Goal: Task Accomplishment & Management: Manage account settings

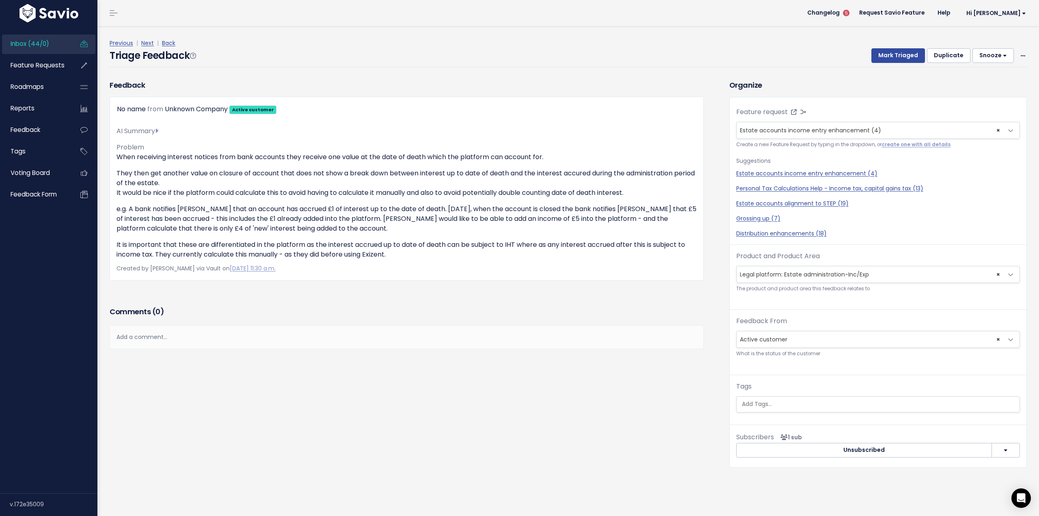
click at [25, 42] on span "Inbox (44/0)" at bounding box center [30, 43] width 39 height 9
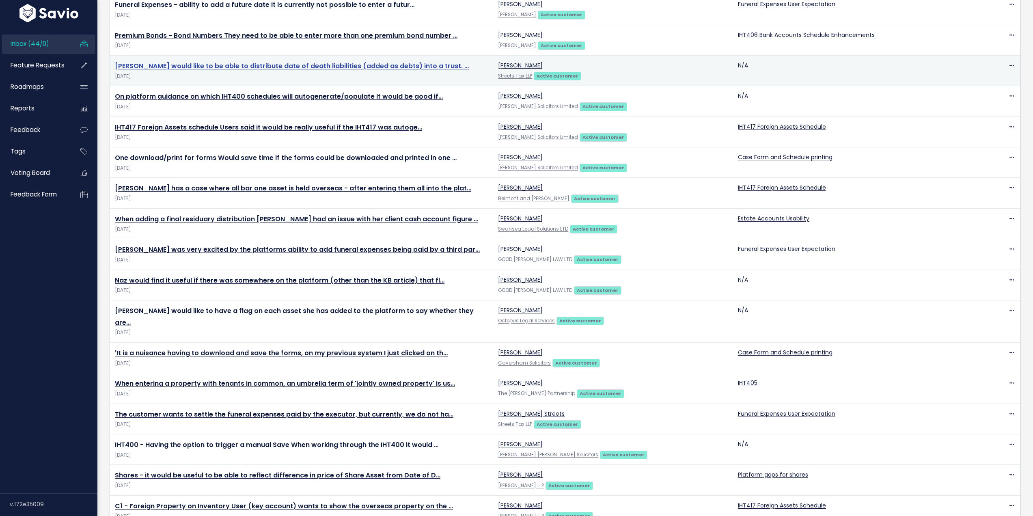
scroll to position [243, 0]
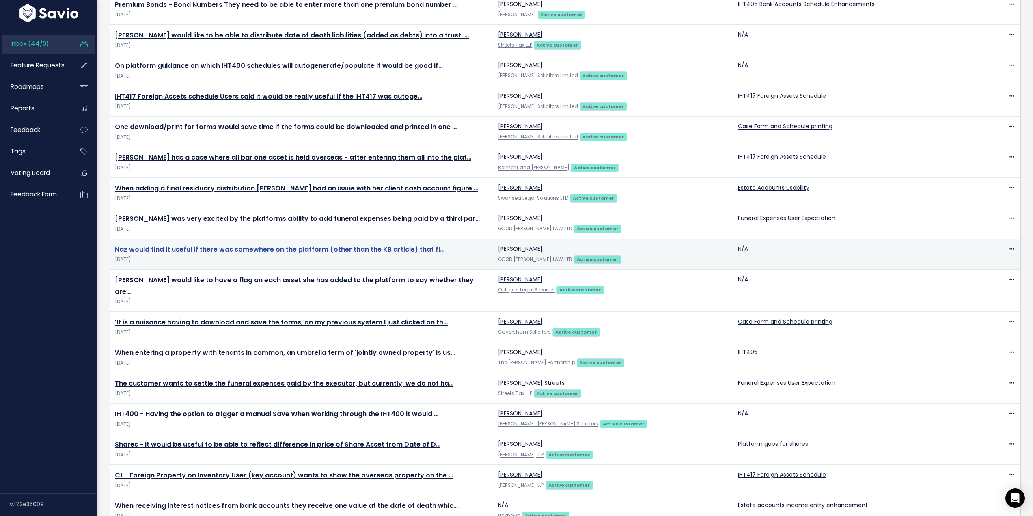
click at [276, 250] on link "Naz would find it useful if there was somewhere on the platform (other than the…" at bounding box center [279, 249] width 329 height 9
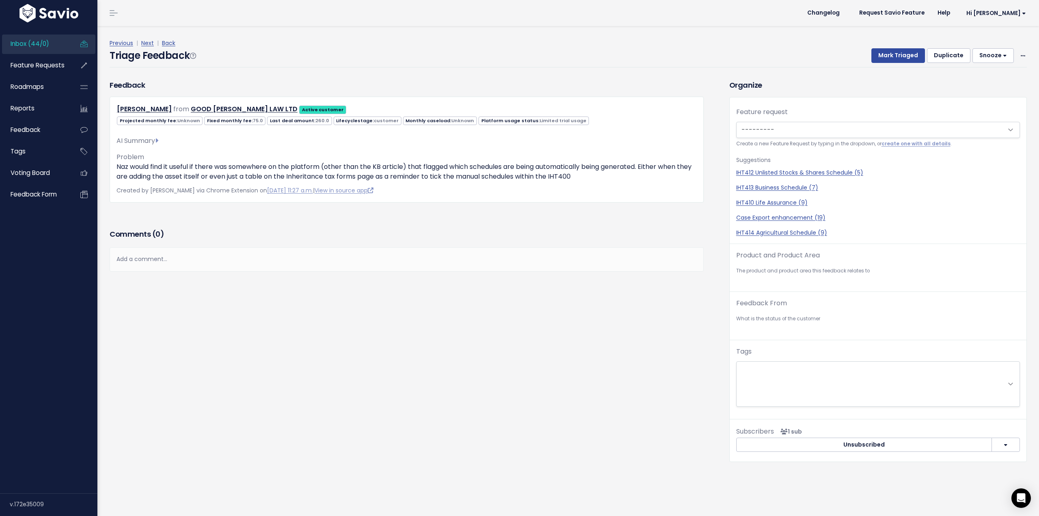
click at [164, 261] on div "Add a comment..." at bounding box center [407, 259] width 594 height 24
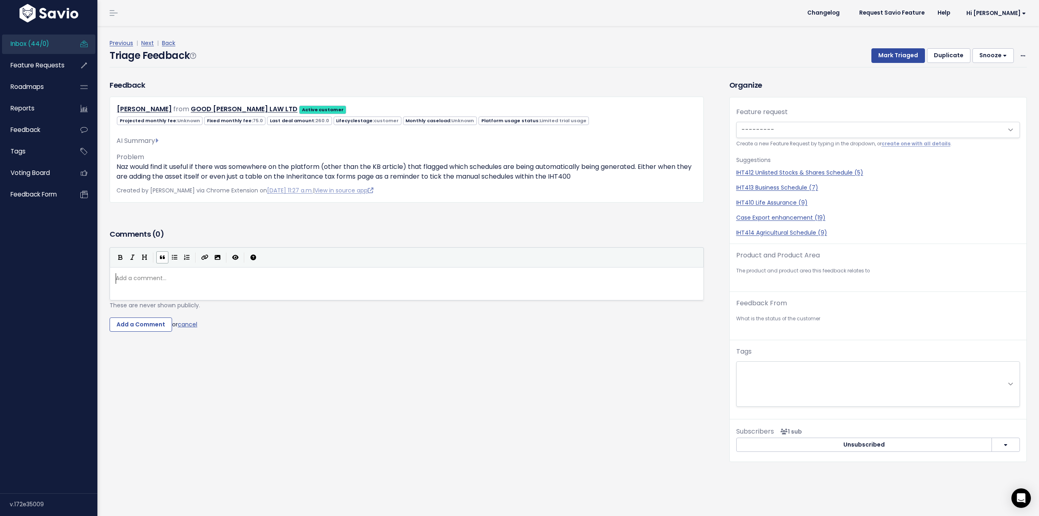
scroll to position [3, 0]
type textarea "We used o"
type textarea "to have functionality that realised"
type textarea "ther"
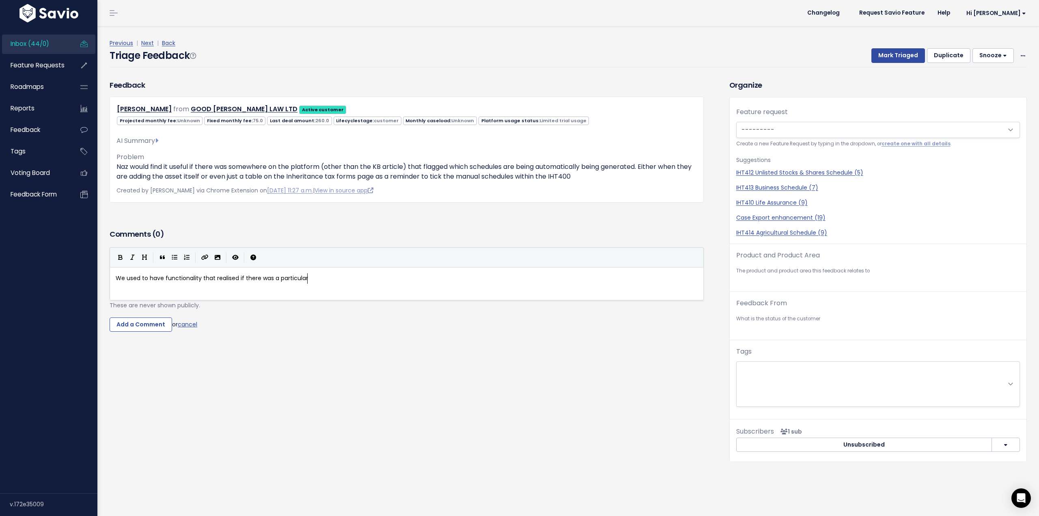
type textarea "if there was a particular"
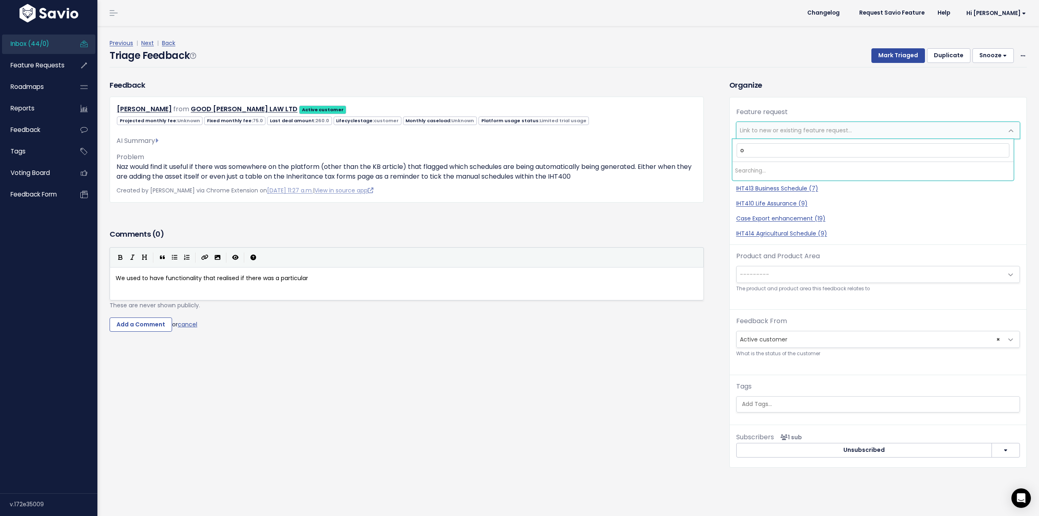
type input "of"
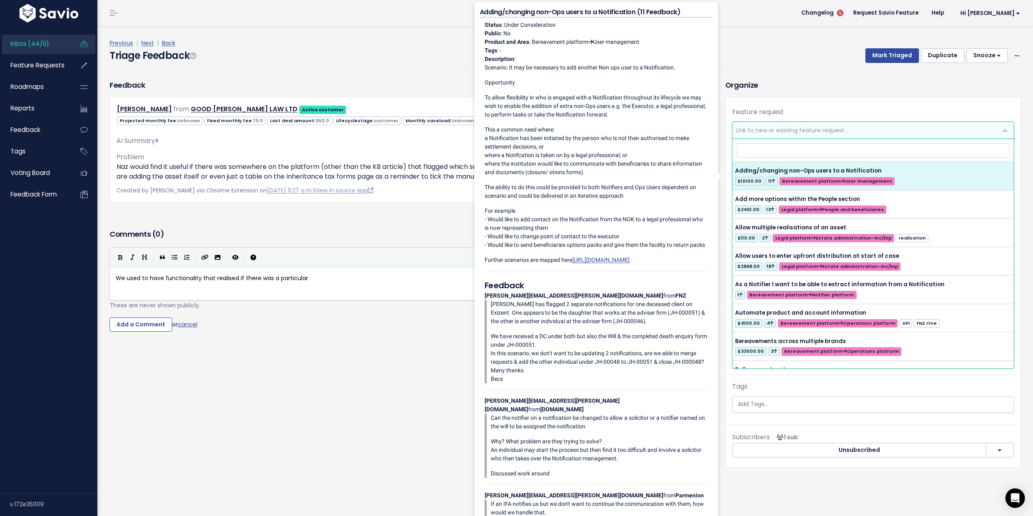
click at [293, 415] on div "Feedback Shernaz Motivala from GOOD WILLS LAW LTD Active customer" at bounding box center [410, 280] width 615 height 400
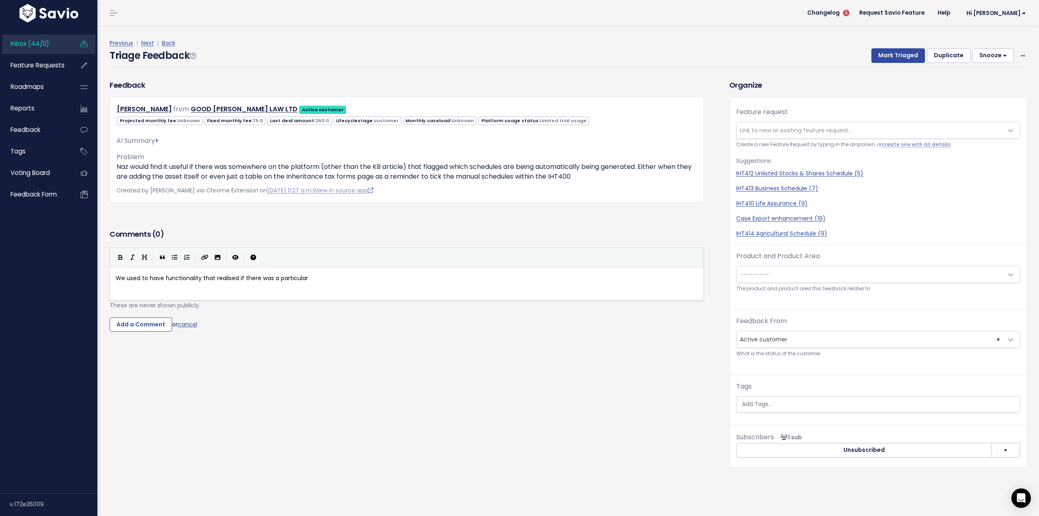
click at [352, 283] on pre "We used to have functionality that realised if there was a particular" at bounding box center [409, 278] width 591 height 10
type textarea "type of asset then we woud"
type textarea "ld tick the manual schedule. I would mu"
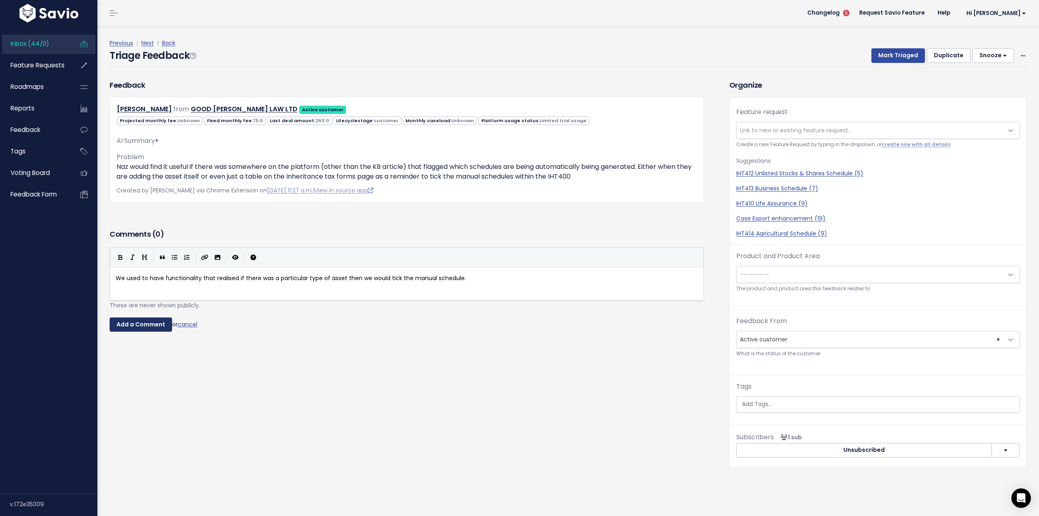
click at [126, 326] on input "Add a Comment" at bounding box center [141, 324] width 62 height 15
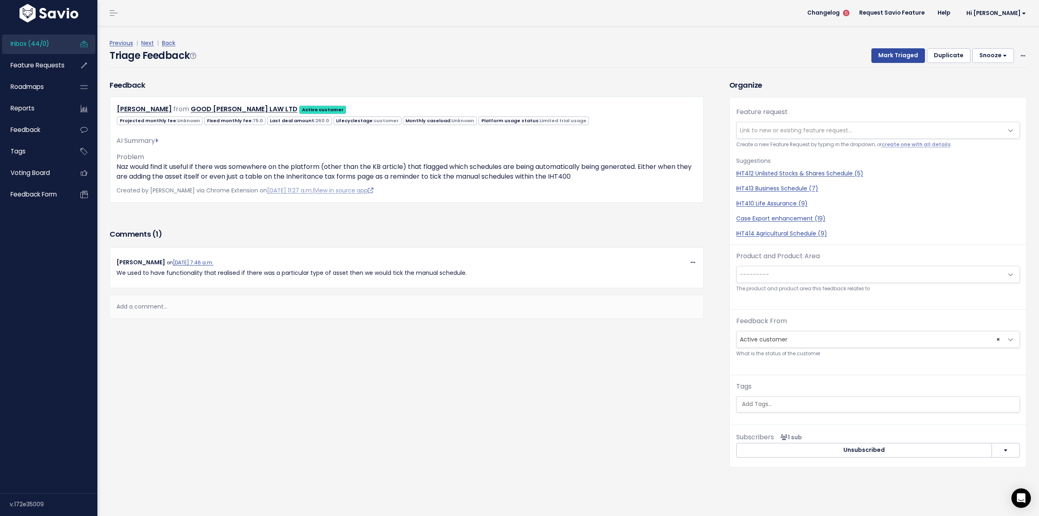
click at [791, 130] on span "Link to new or existing feature request..." at bounding box center [796, 130] width 112 height 8
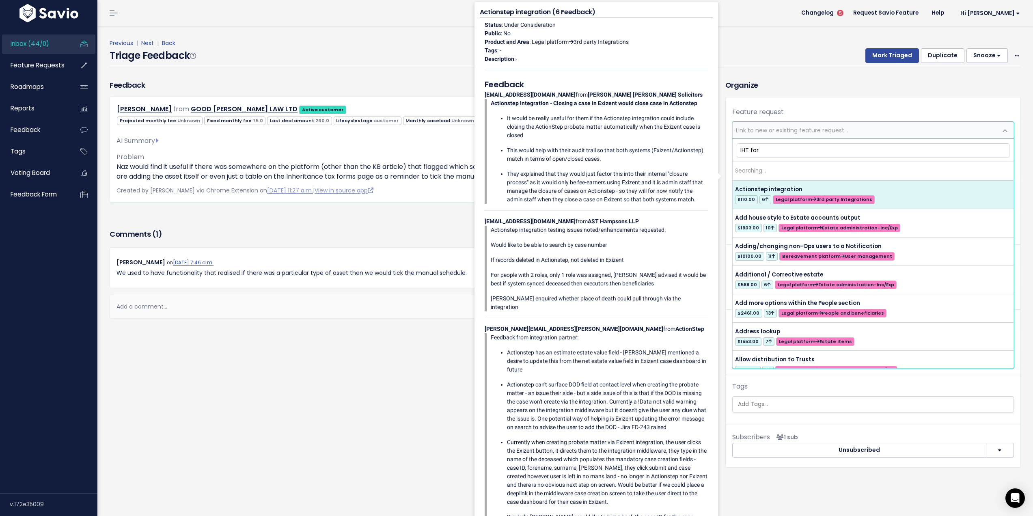
type input "IHT form"
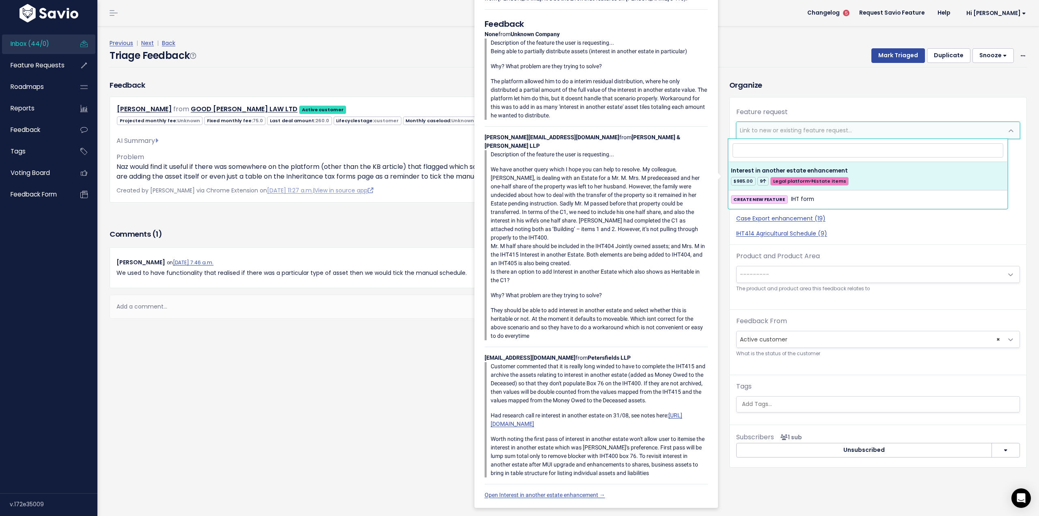
click at [832, 93] on div "Organize Feature request --------- Link to new or existing feature request... C…" at bounding box center [878, 274] width 310 height 388
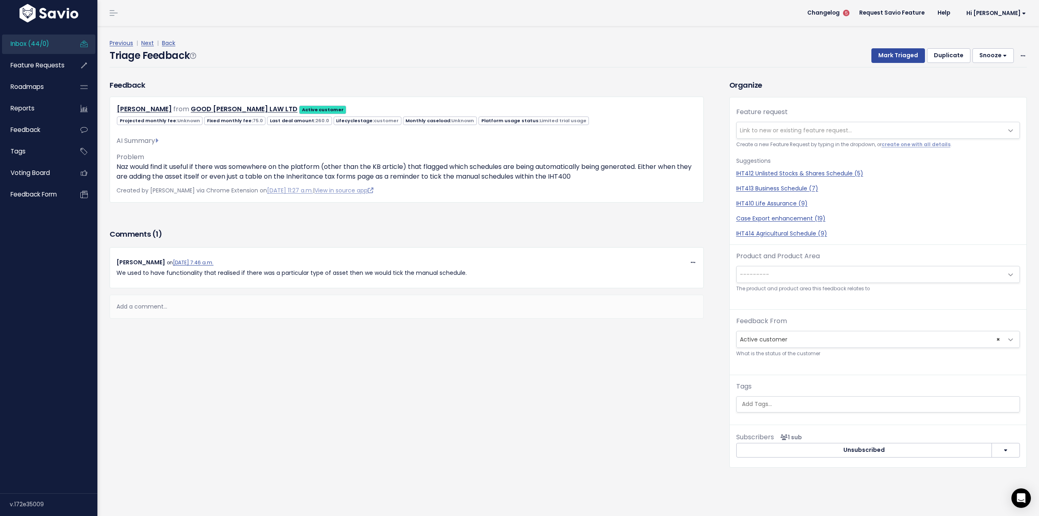
click at [44, 42] on span "Inbox (44/0)" at bounding box center [30, 43] width 39 height 9
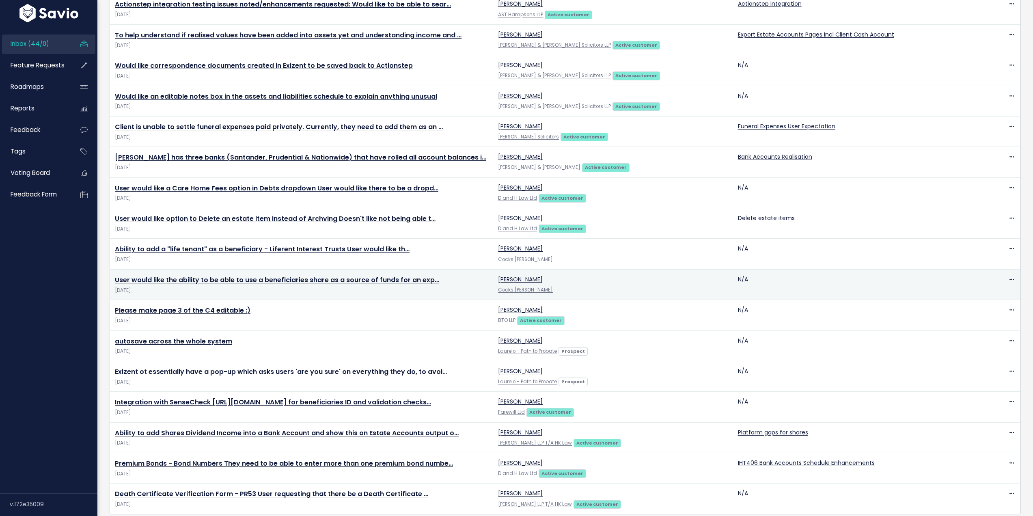
scroll to position [970, 0]
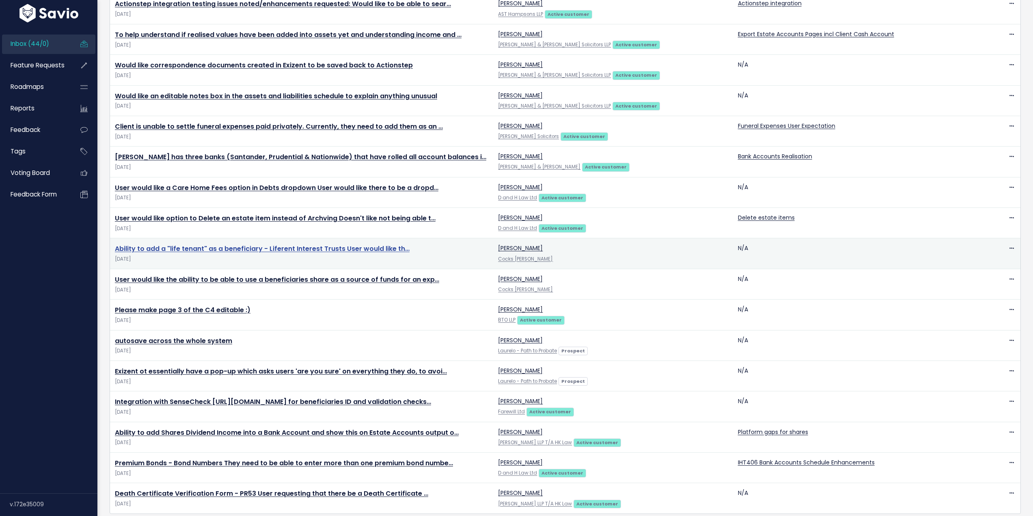
click at [334, 244] on link "Ability to add a "life tenant" as a beneficiary - Liferent Interest Trusts User…" at bounding box center [262, 248] width 295 height 9
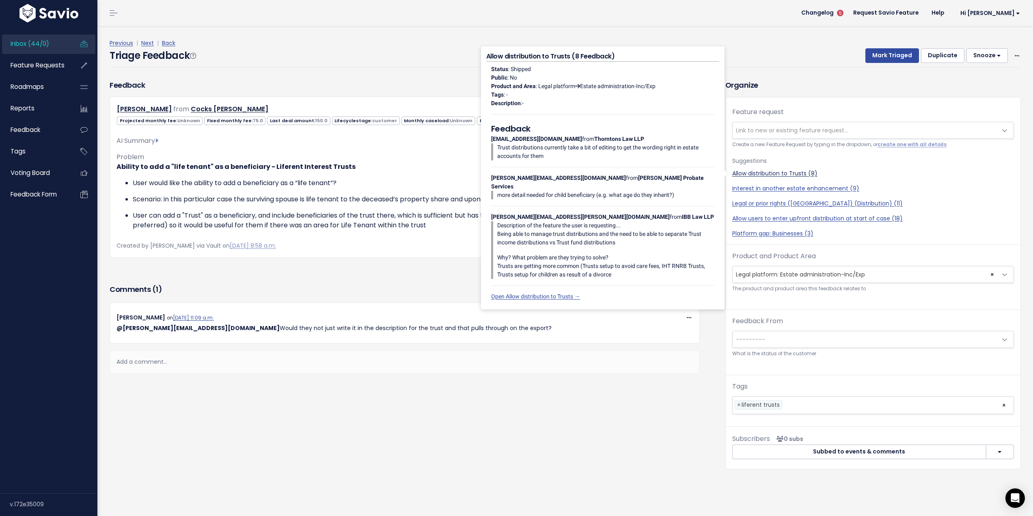
click at [779, 172] on link "Allow distribution to Trusts (8)" at bounding box center [873, 173] width 282 height 9
select select "31917"
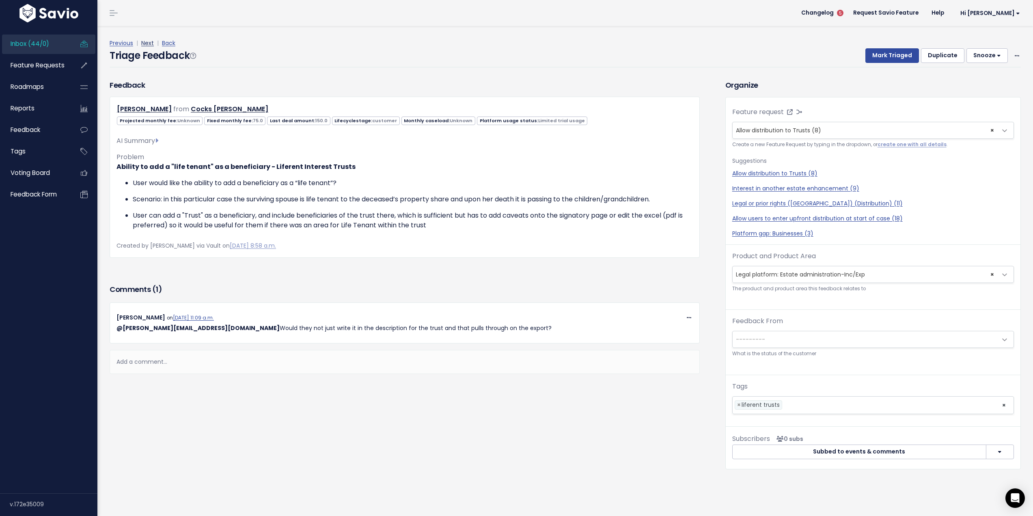
click at [146, 41] on link "Next" at bounding box center [147, 43] width 13 height 8
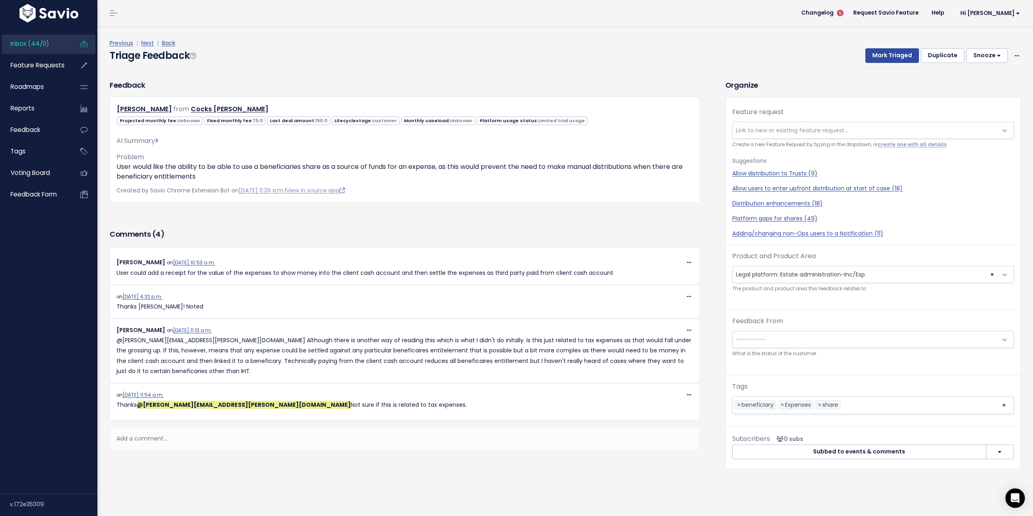
click at [20, 44] on span "Inbox (44/0)" at bounding box center [30, 43] width 39 height 9
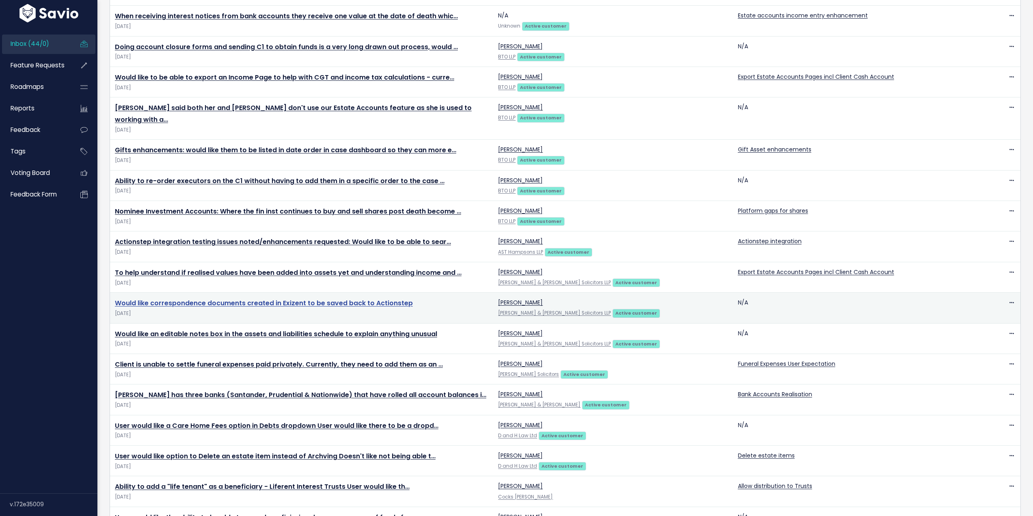
scroll to position [970, 0]
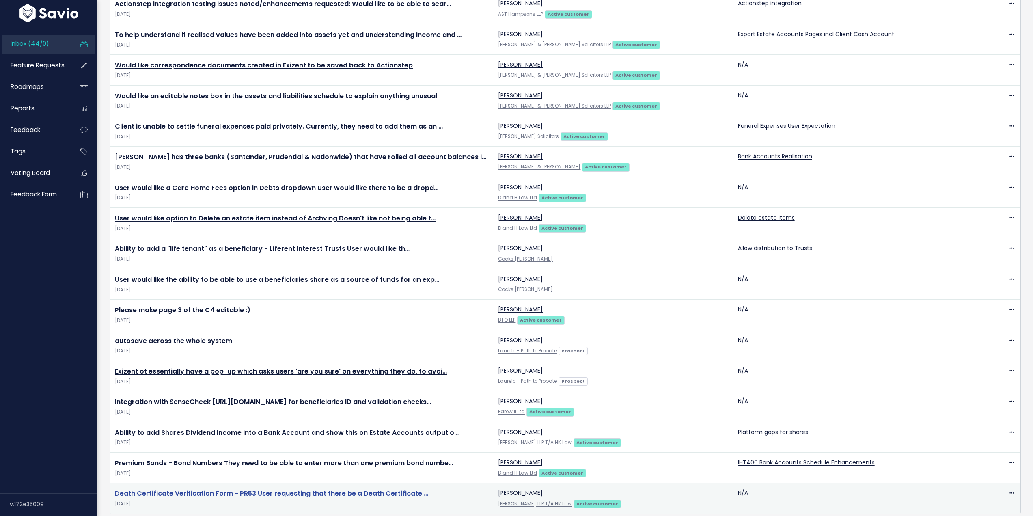
click at [286, 488] on link "Death Certificate Verification Form - PR53 User requesting that there be a Deat…" at bounding box center [271, 492] width 313 height 9
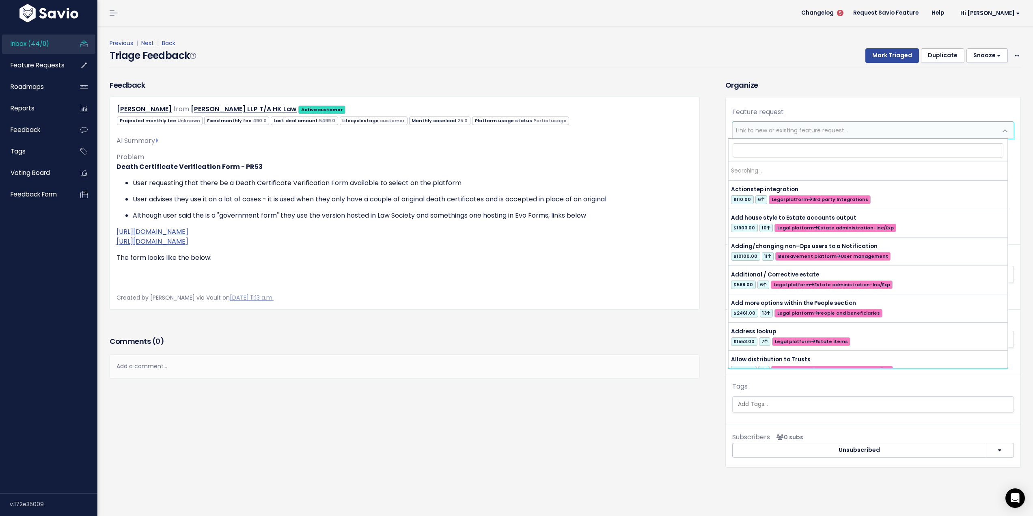
click at [767, 129] on span "Link to new or existing feature request..." at bounding box center [792, 130] width 112 height 8
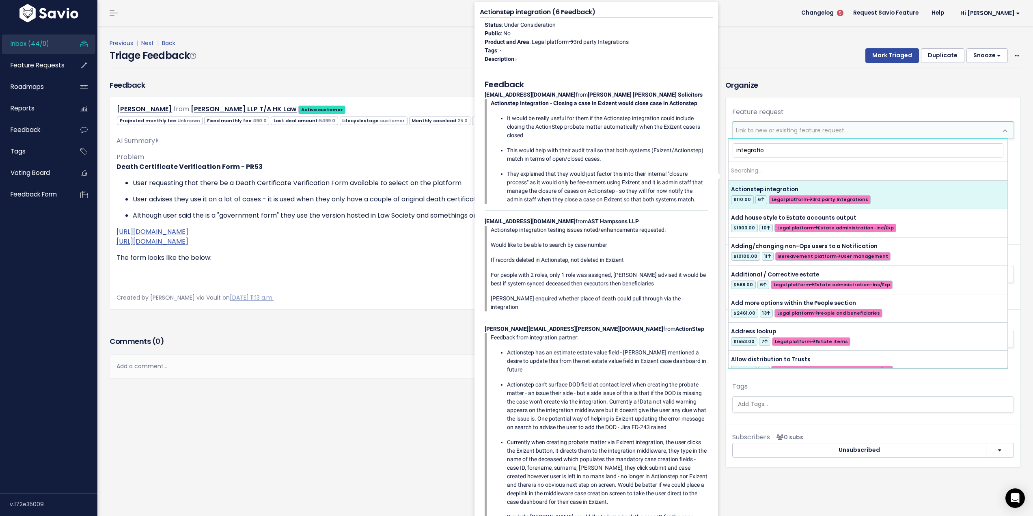
type input "integration"
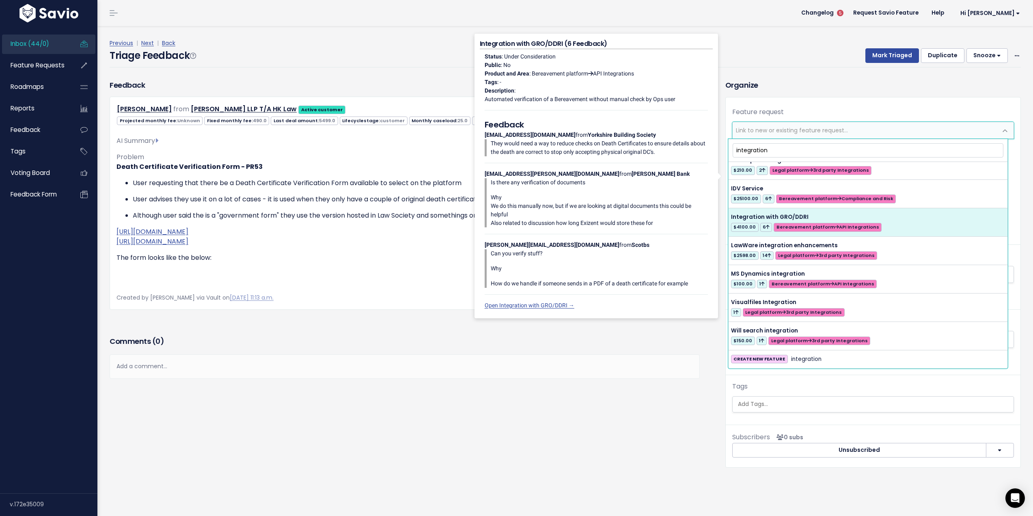
scroll to position [181, 0]
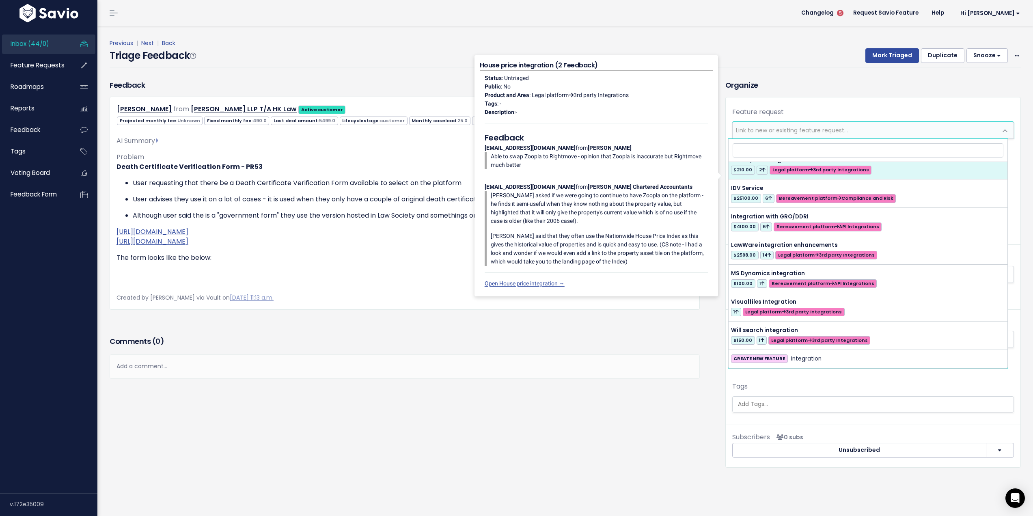
click at [816, 82] on h3 "Organize" at bounding box center [872, 85] width 295 height 11
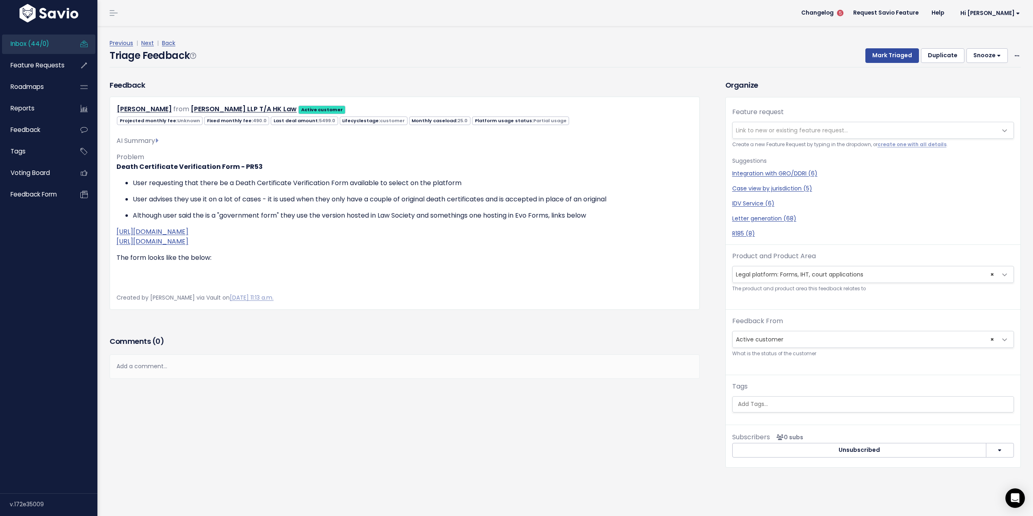
click at [928, 276] on span "× Legal platform: Forms, IHT, court applications" at bounding box center [864, 274] width 265 height 16
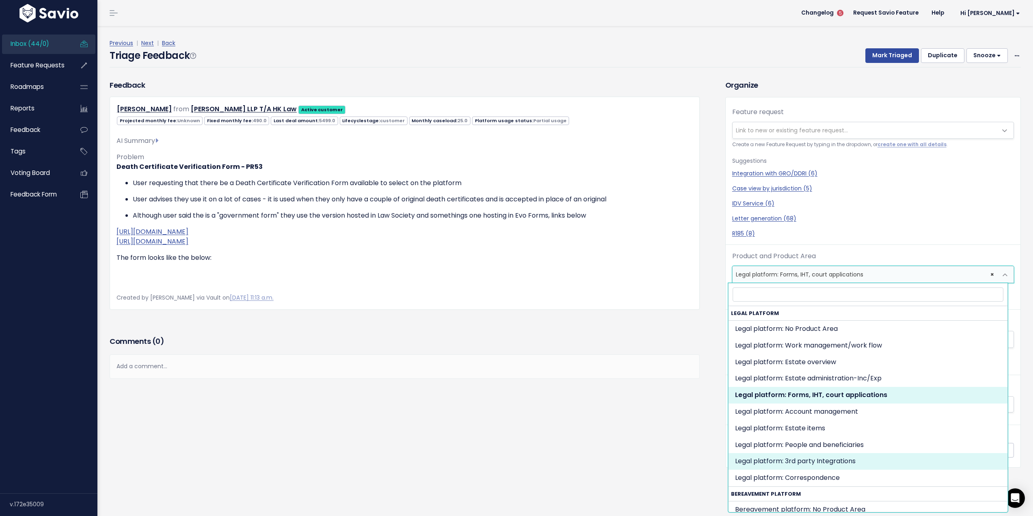
select select "MAIN:INTEGRATIONS"
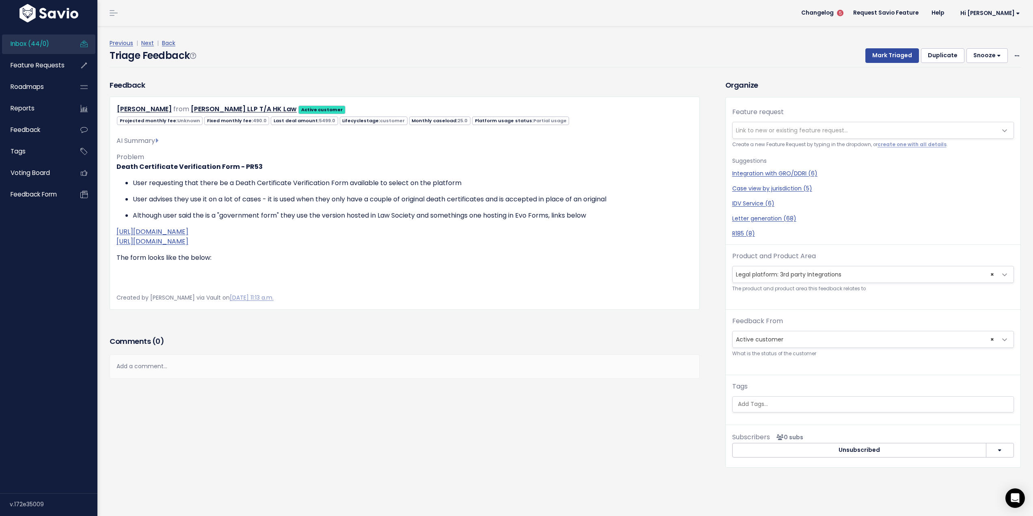
click at [703, 314] on div "Feedback Kay Baxter from Humphries Kirk LLP T/A HK Law Active customer" at bounding box center [410, 280] width 615 height 400
click at [862, 129] on span "Link to new or existing feature request..." at bounding box center [864, 130] width 265 height 16
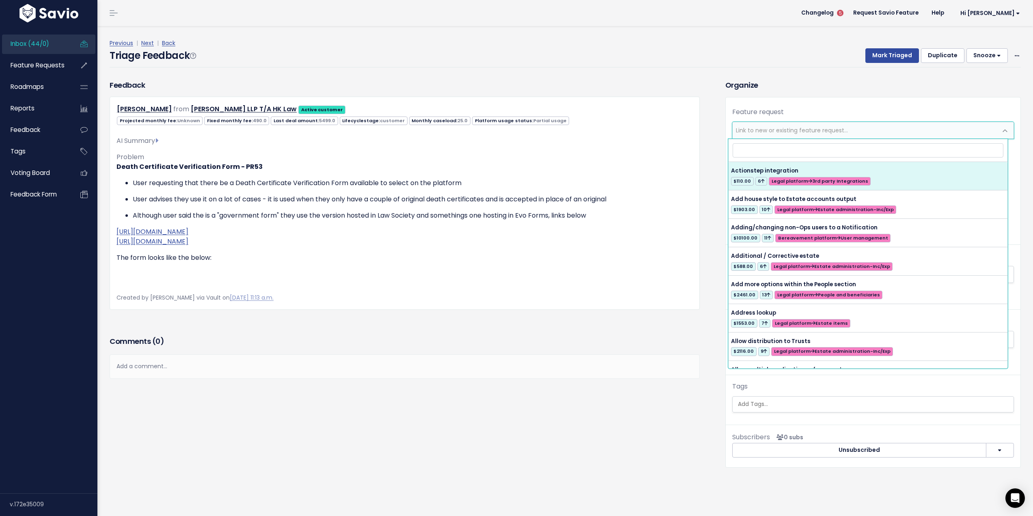
click at [861, 129] on span "Link to new or existing feature request..." at bounding box center [864, 130] width 265 height 16
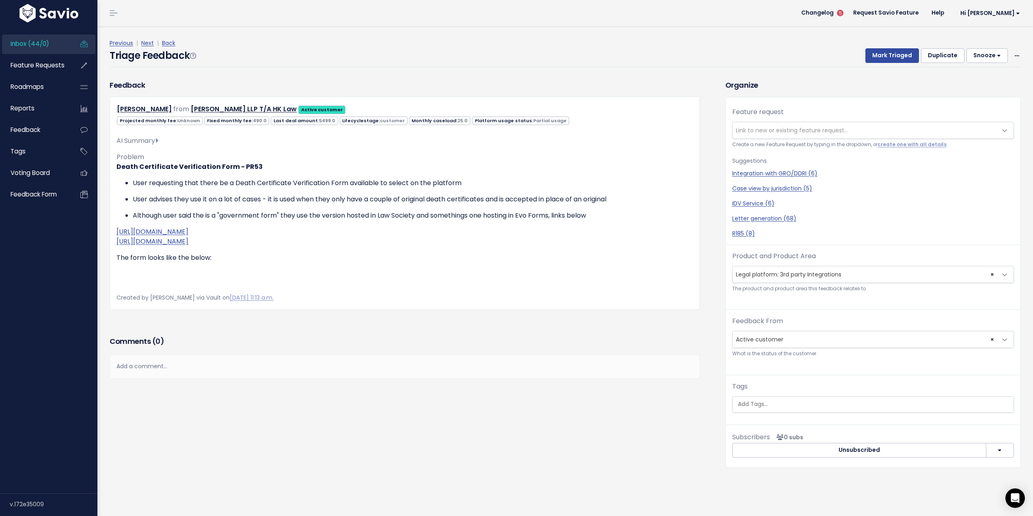
click at [702, 175] on div "Feedback Kay Baxter from Humphries Kirk LLP T/A HK Law Active customer" at bounding box center [410, 280] width 615 height 400
click at [886, 51] on button "Mark Triaged" at bounding box center [892, 55] width 54 height 15
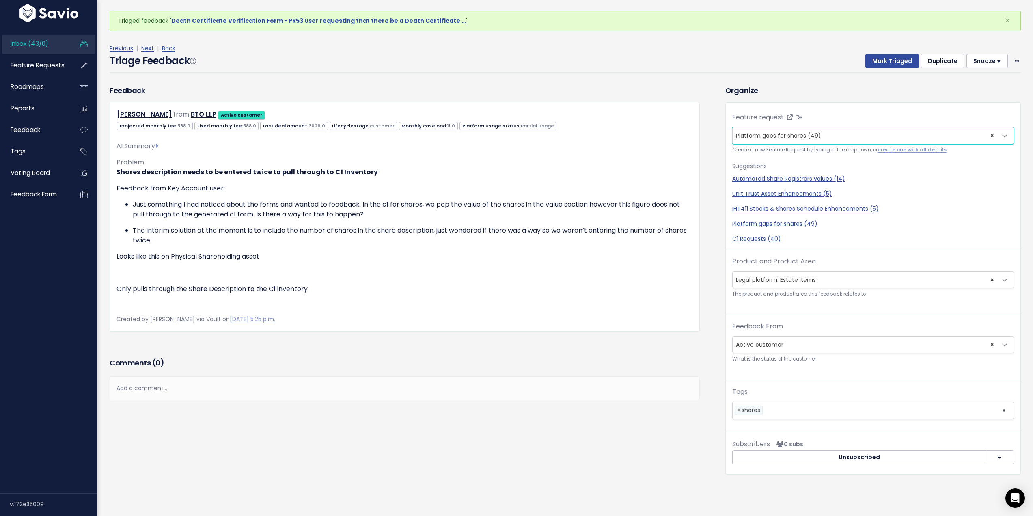
scroll to position [81, 0]
click at [13, 41] on span "Inbox (43/0)" at bounding box center [30, 43] width 38 height 9
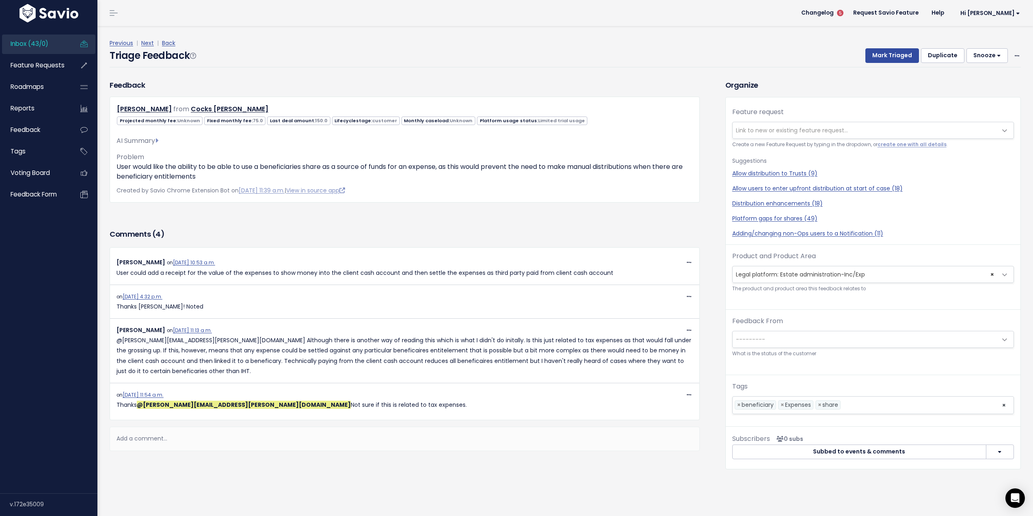
click at [790, 130] on span "Link to new or existing feature request..." at bounding box center [792, 130] width 112 height 8
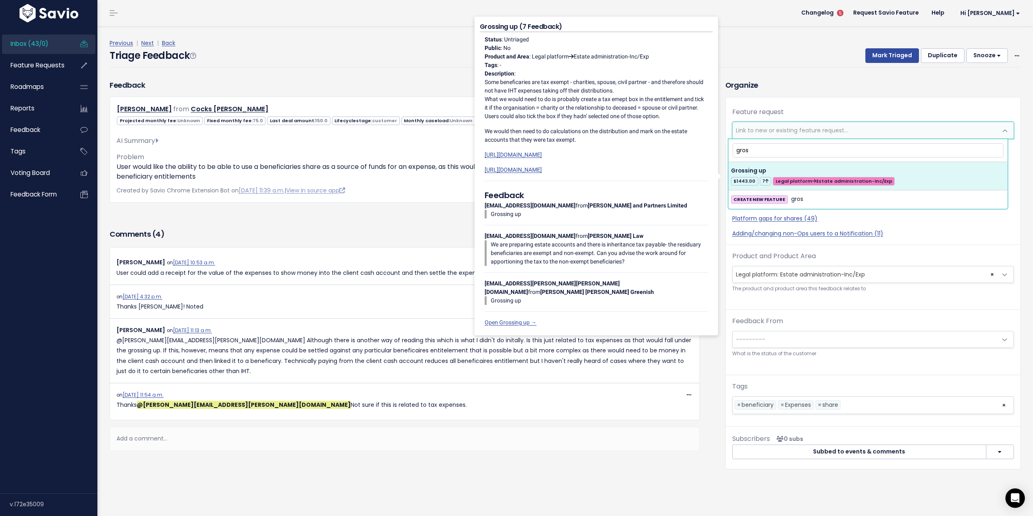
type input "gros"
select select "57164"
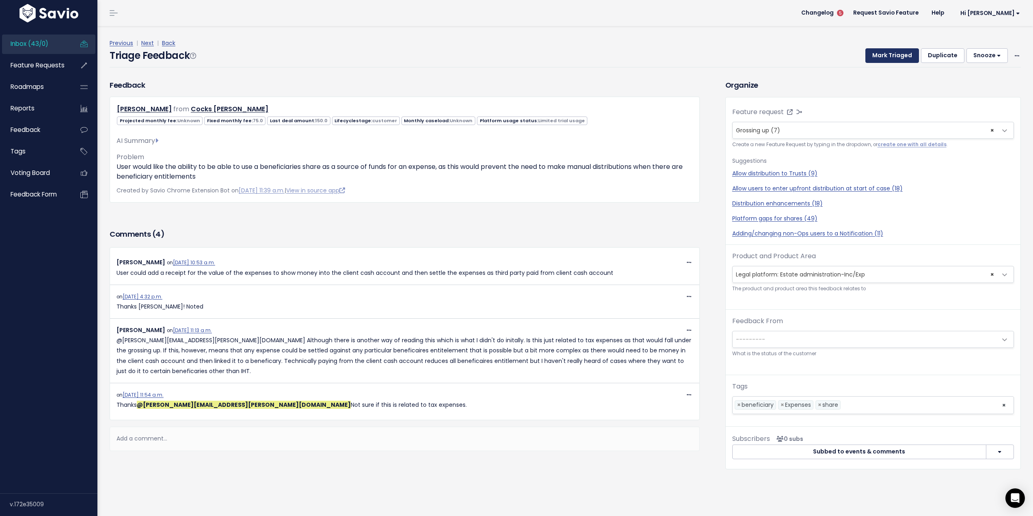
click at [877, 55] on button "Mark Triaged" at bounding box center [892, 55] width 54 height 15
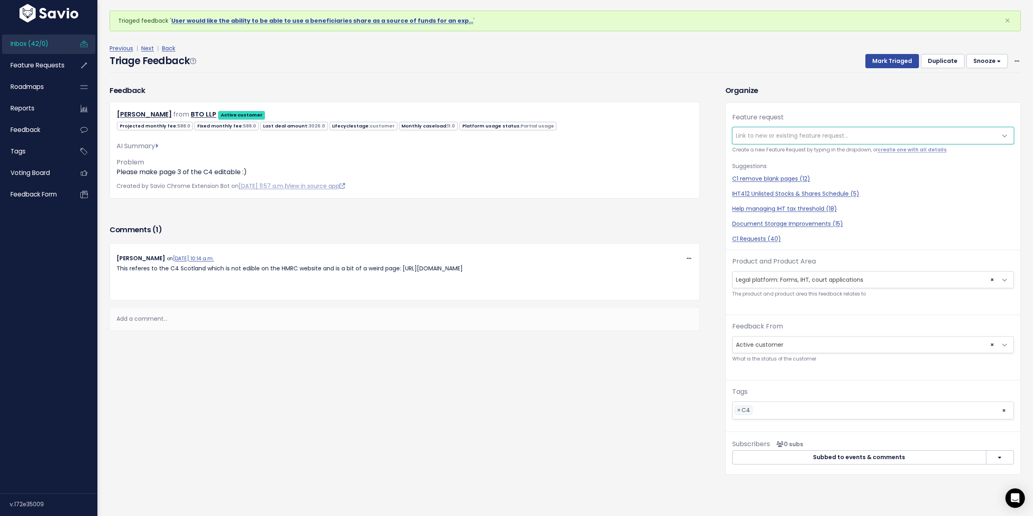
scroll to position [81, 0]
